Goal: Information Seeking & Learning: Learn about a topic

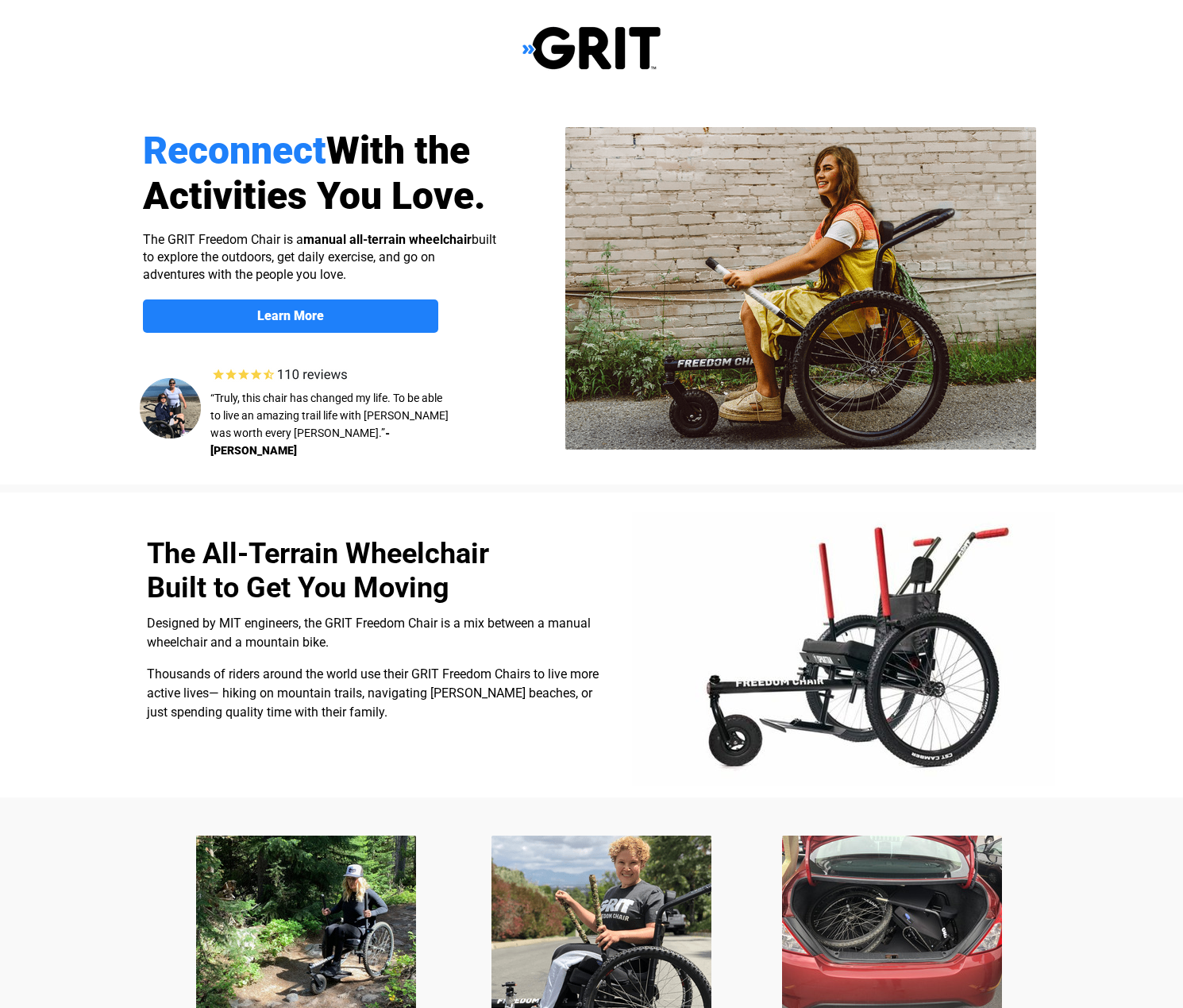
select select "US"
click at [283, 314] on strong "Learn More" at bounding box center [291, 315] width 66 height 15
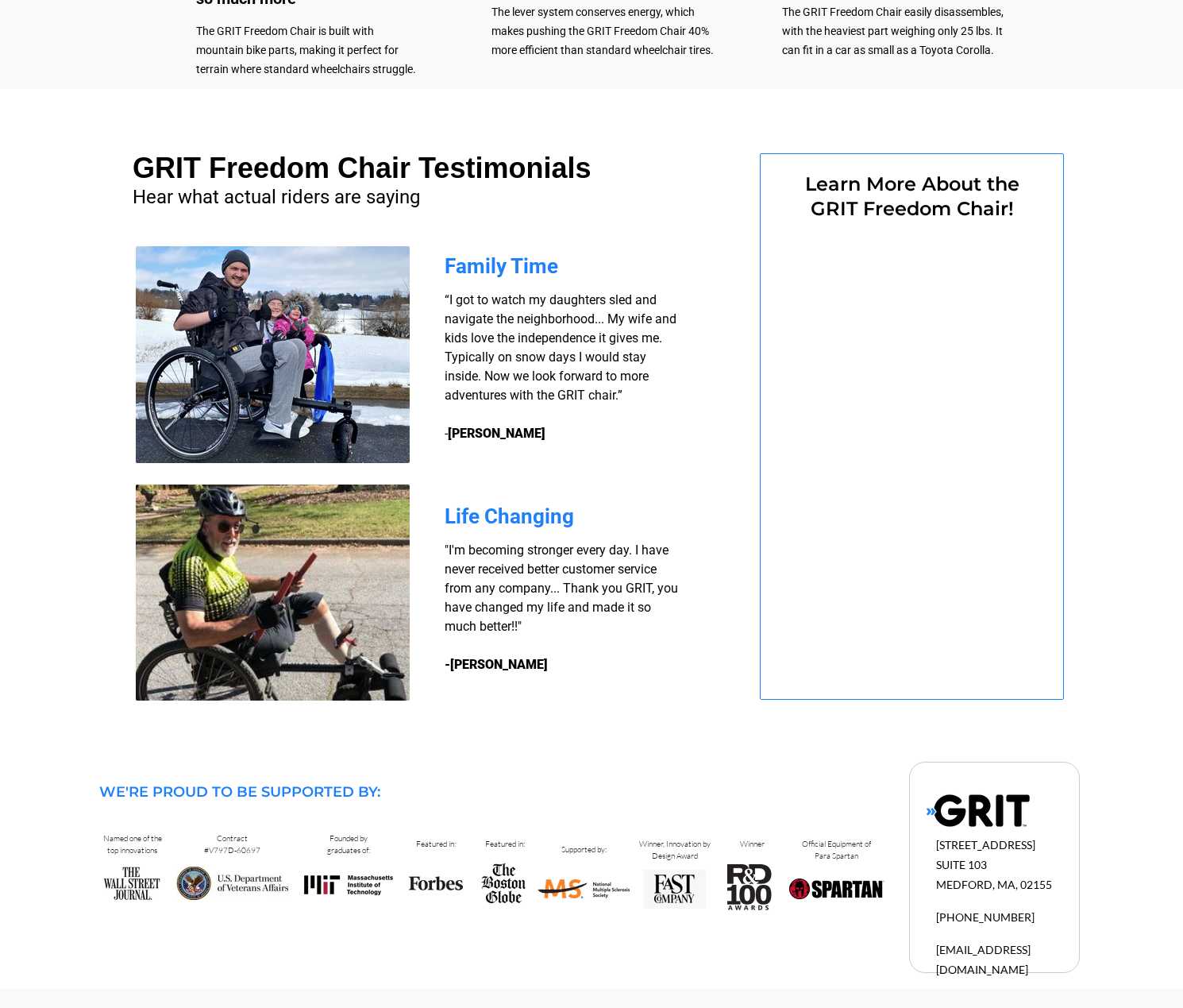
select select "US"
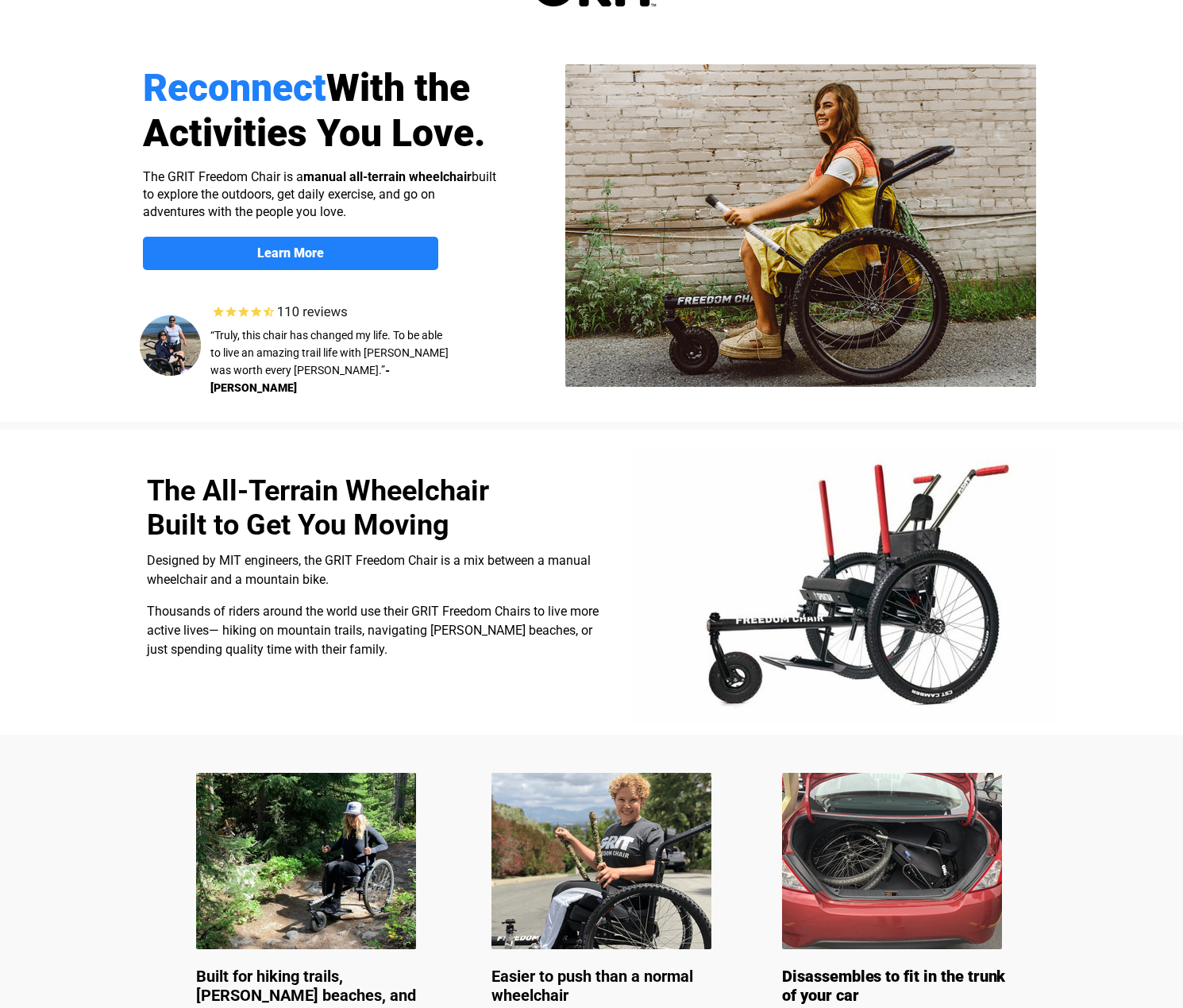
scroll to position [0, 0]
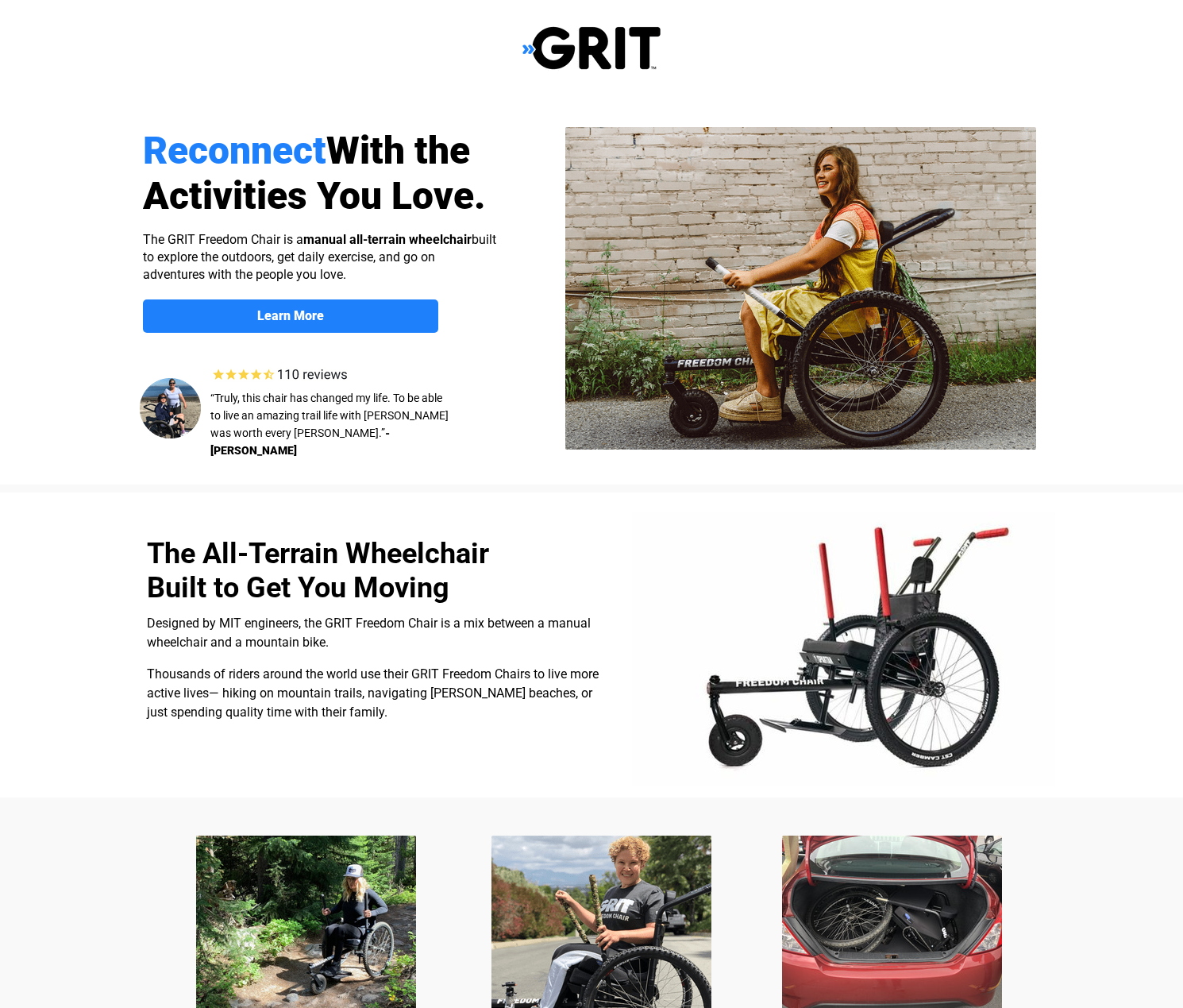
click at [571, 49] on img at bounding box center [592, 48] width 138 height 45
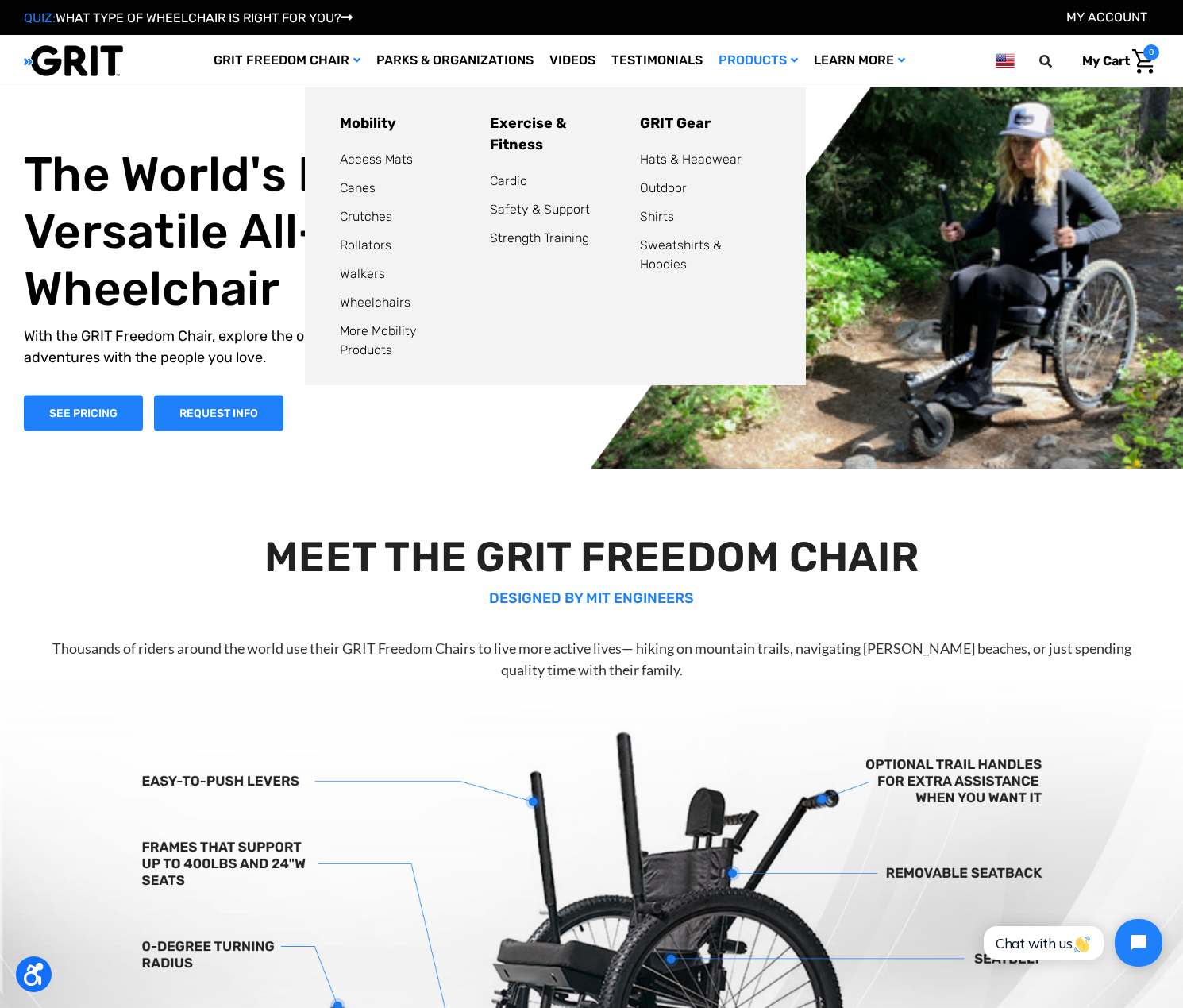
click at [719, 86] on link "Products" at bounding box center [758, 61] width 95 height 52
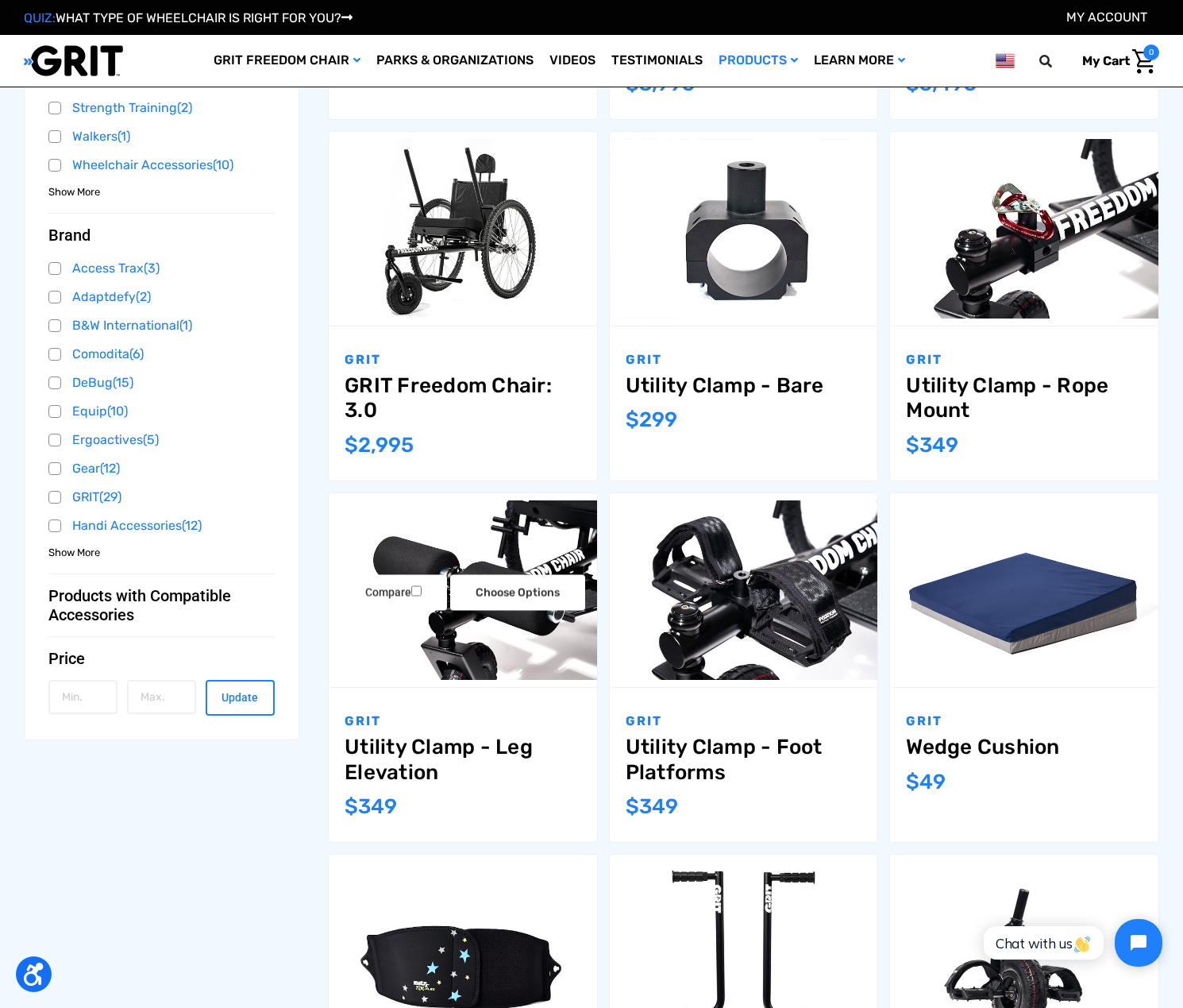
scroll to position [635, 0]
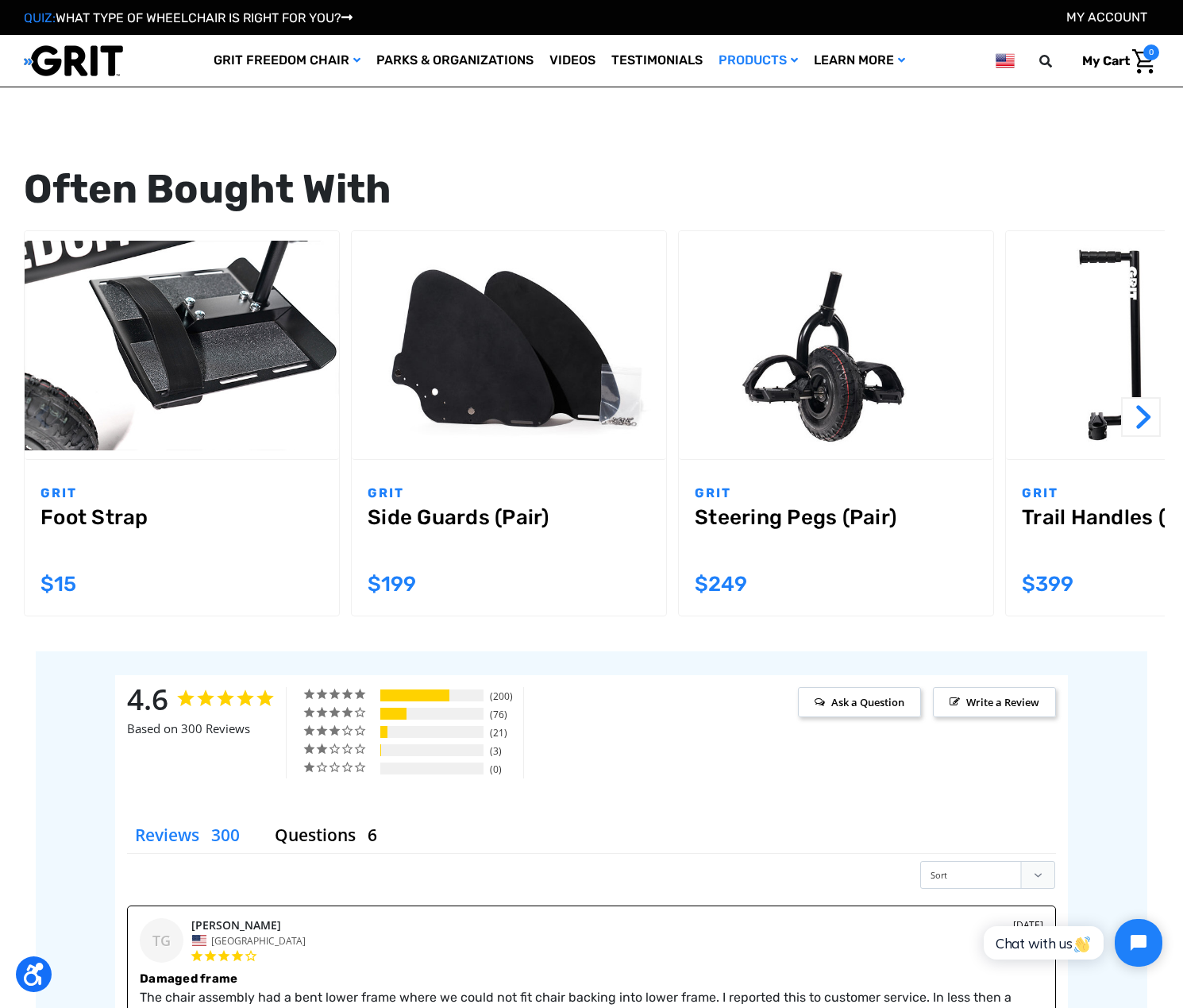
scroll to position [1350, 0]
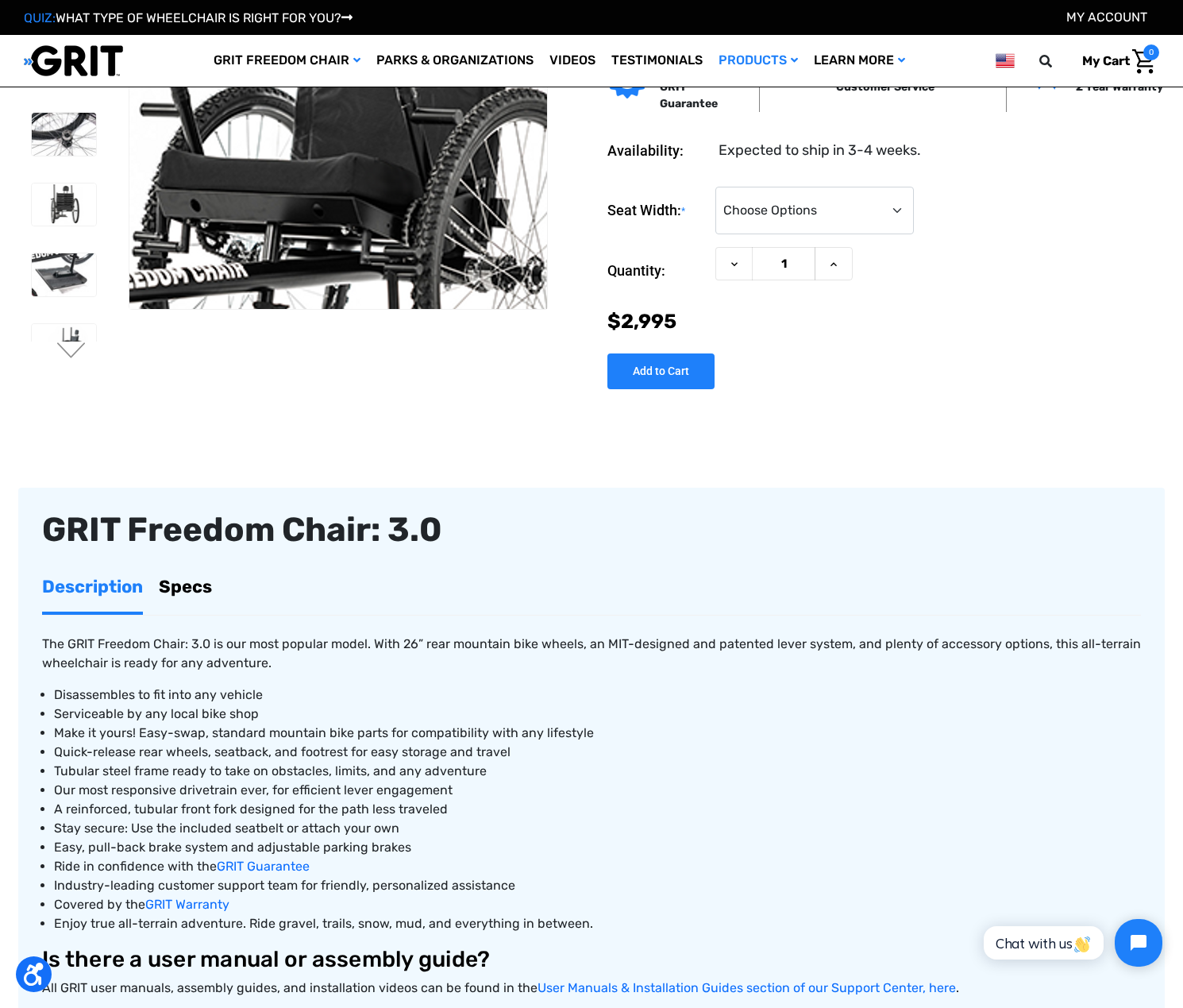
scroll to position [79, 0]
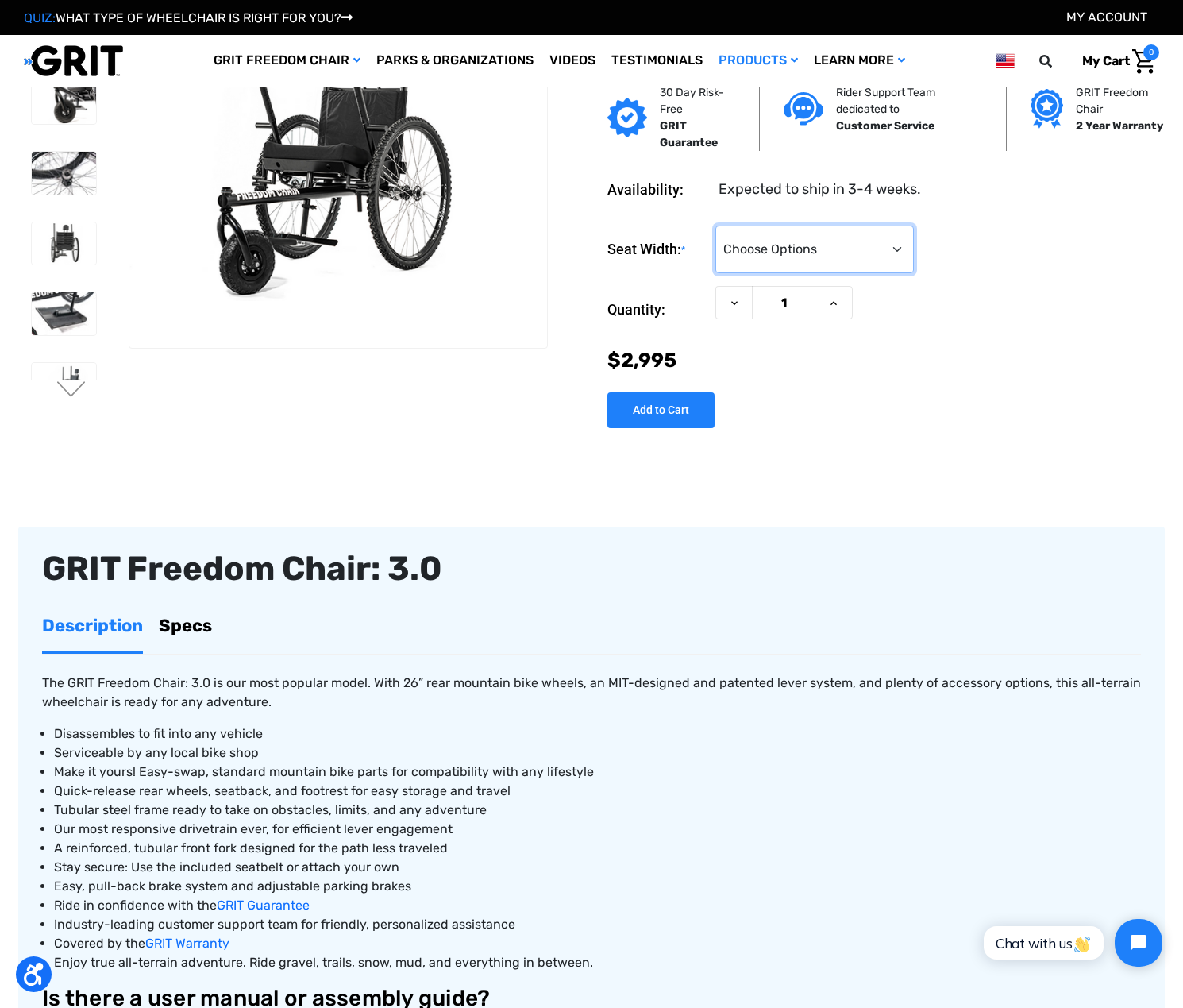
click at [743, 273] on select "Choose Options 16" 18" 20"" at bounding box center [814, 249] width 198 height 48
select select "324"
click at [715, 273] on select "Choose Options 16" 18" 20"" at bounding box center [814, 249] width 198 height 48
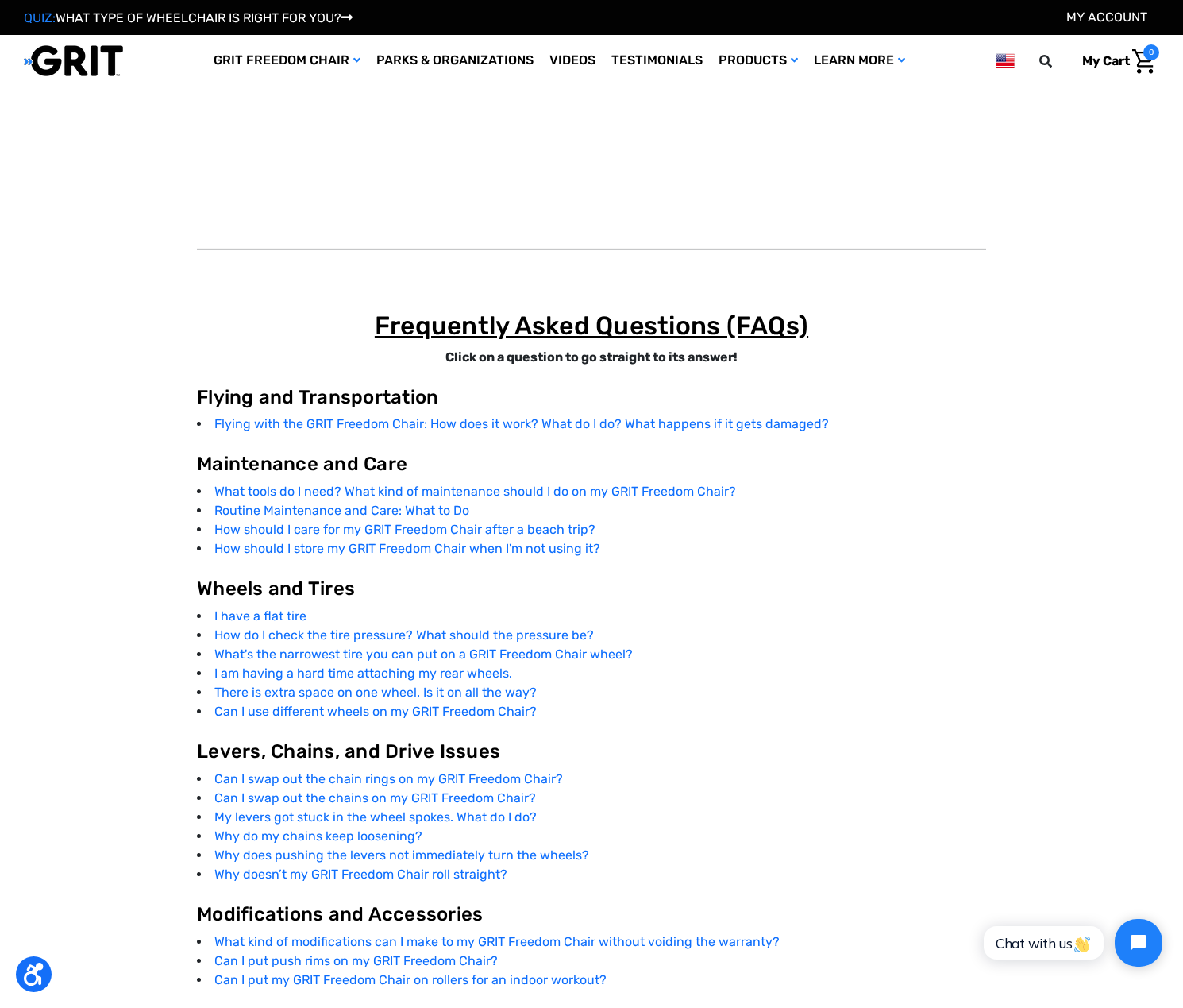
scroll to position [2541, 0]
